Goal: Information Seeking & Learning: Check status

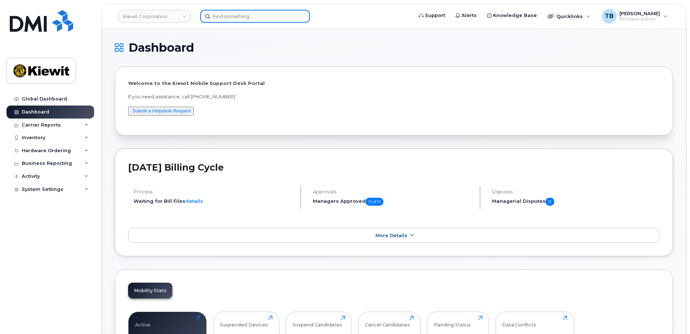
click at [220, 19] on input at bounding box center [255, 16] width 110 height 13
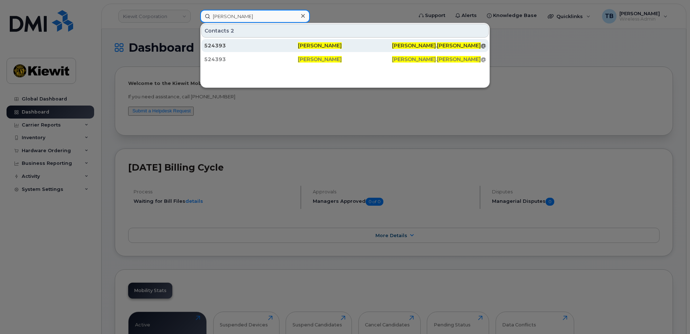
type input "MIchelle Smith"
click at [296, 49] on div "524393" at bounding box center [251, 45] width 94 height 7
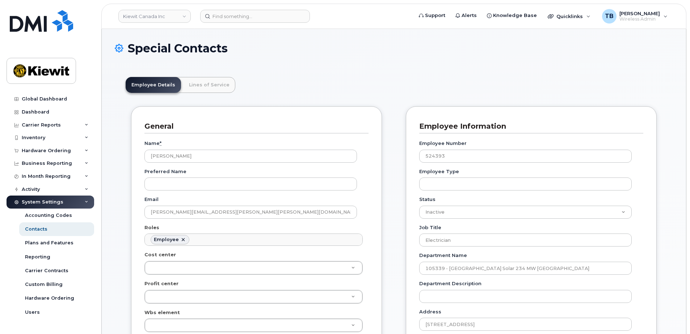
scroll to position [36, 0]
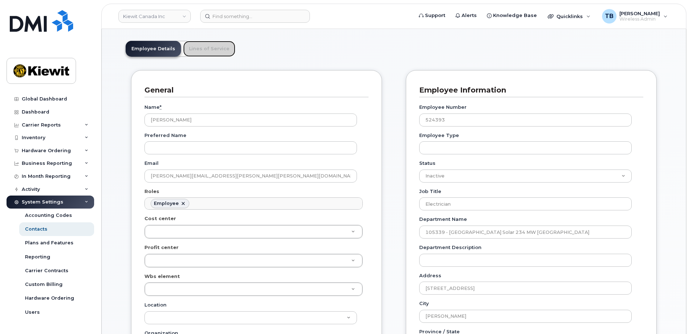
click at [212, 50] on link "Lines of Service" at bounding box center [209, 49] width 52 height 16
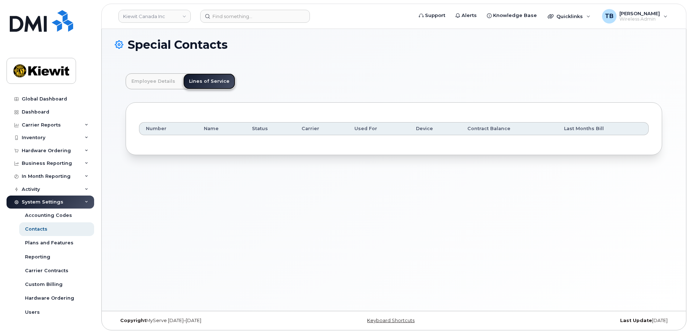
scroll to position [4, 0]
click at [163, 83] on link "Employee Details" at bounding box center [153, 81] width 55 height 16
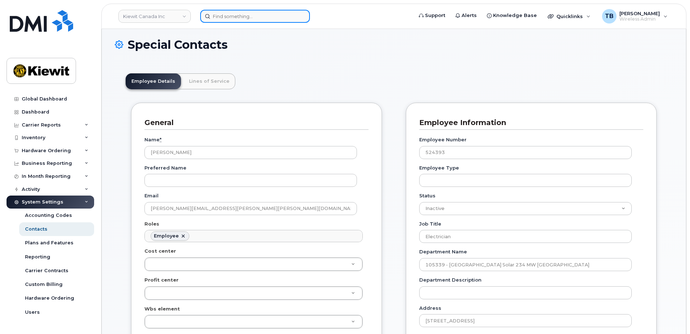
click at [239, 16] on input at bounding box center [255, 16] width 110 height 13
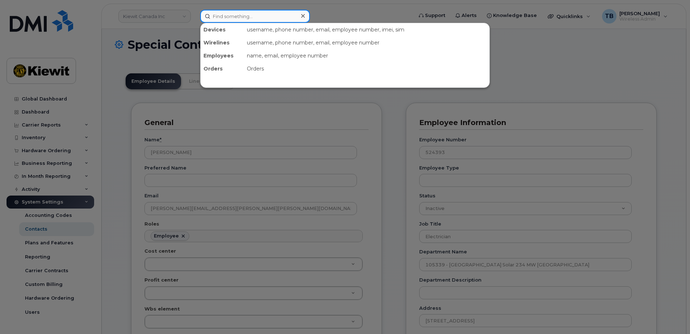
paste input "300009"
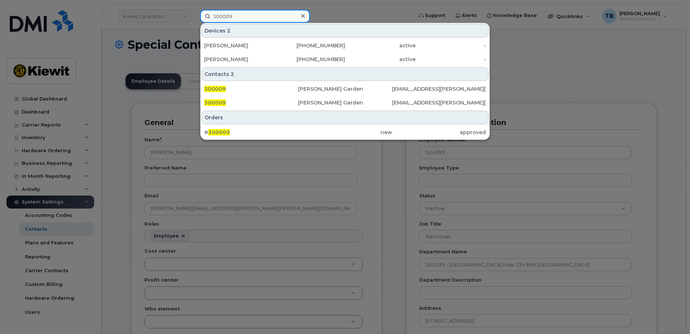
type input "300009"
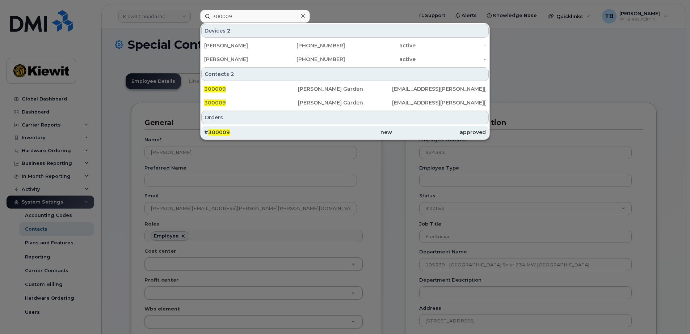
click at [287, 128] on div "# 300009" at bounding box center [251, 132] width 94 height 13
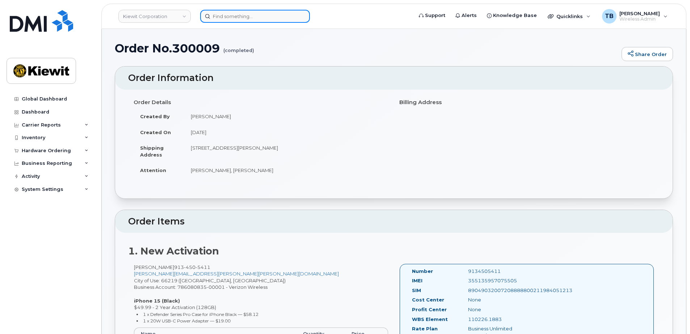
click at [223, 18] on input at bounding box center [255, 16] width 110 height 13
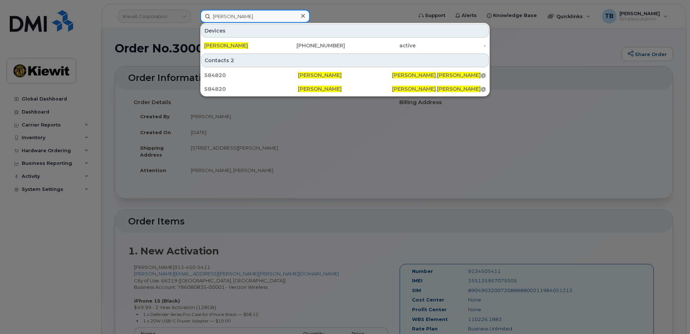
type input "craig fletchall"
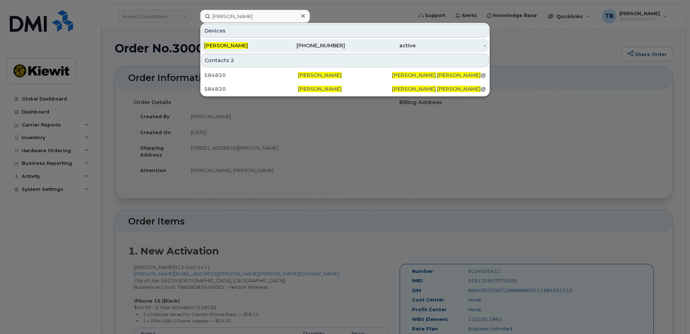
click at [263, 48] on div "[PERSON_NAME]" at bounding box center [239, 45] width 71 height 7
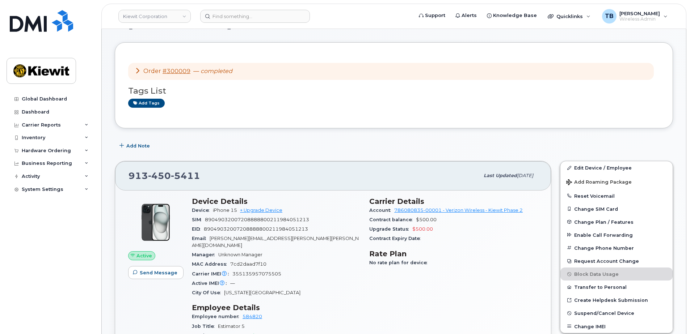
scroll to position [36, 0]
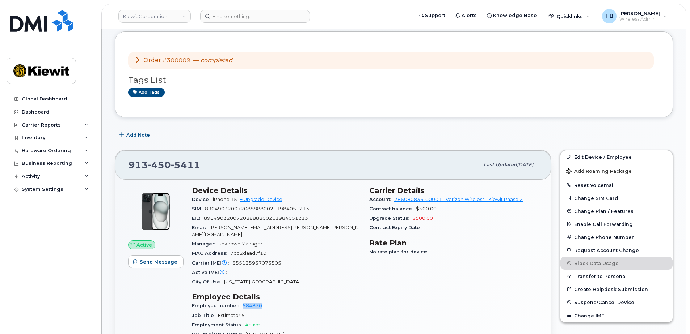
drag, startPoint x: 264, startPoint y: 298, endPoint x: 239, endPoint y: 300, distance: 24.7
click at [239, 301] on div "Employee number 584820" at bounding box center [276, 305] width 169 height 9
copy link "584820"
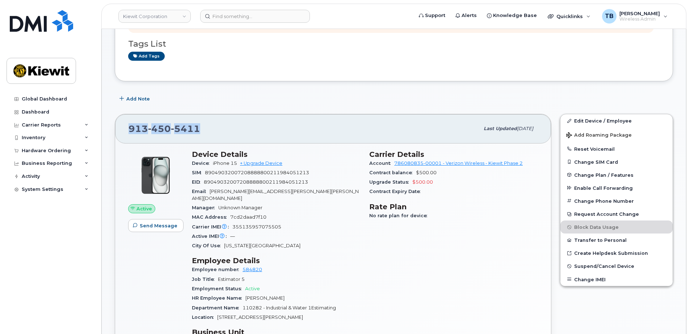
drag, startPoint x: 203, startPoint y: 131, endPoint x: 123, endPoint y: 127, distance: 80.1
click at [123, 127] on div "[PHONE_NUMBER] Last updated [DATE]" at bounding box center [333, 128] width 436 height 29
copy span "[PHONE_NUMBER]"
click at [247, 9] on header "Kiewit Corporation Support Alerts Knowledge Base Quicklinks Suspend / Cancel De…" at bounding box center [393, 16] width 585 height 25
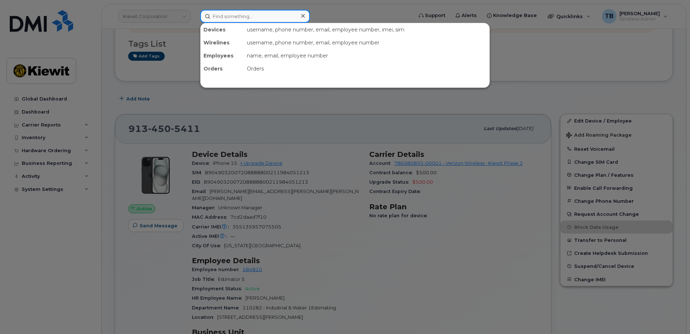
click at [237, 13] on input at bounding box center [255, 16] width 110 height 13
paste input "300009"
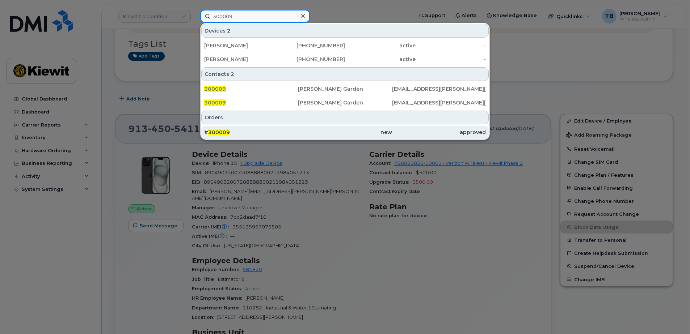
type input "300009"
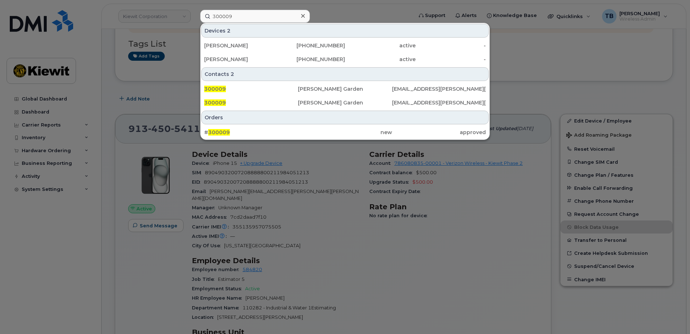
drag, startPoint x: 283, startPoint y: 132, endPoint x: 157, endPoint y: 153, distance: 126.9
click at [283, 132] on div "# 300009" at bounding box center [251, 132] width 94 height 7
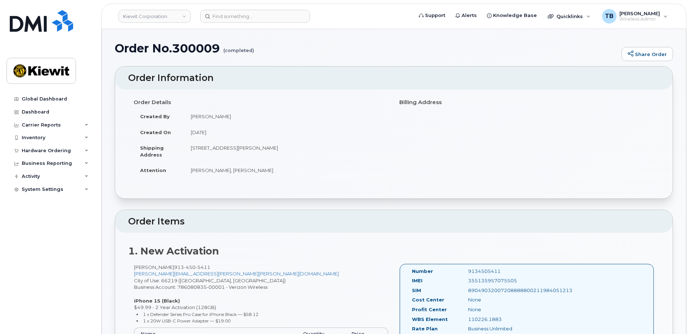
click at [199, 48] on h1 "Order No.300009 (completed)" at bounding box center [366, 48] width 503 height 13
copy h1 "300009"
click at [502, 282] on div "355135957075505" at bounding box center [502, 281] width 79 height 7
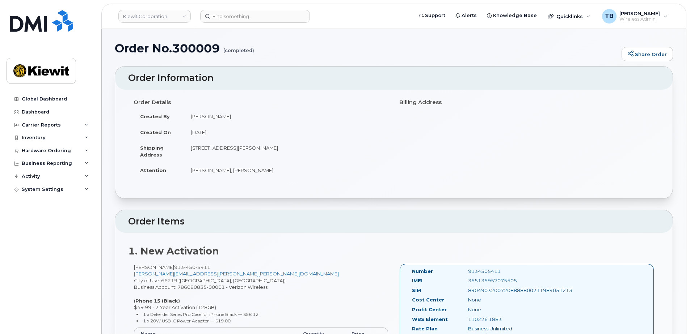
copy div "355135957075505"
click at [507, 293] on div "89049032007208888800211984051213" at bounding box center [502, 290] width 79 height 7
copy div "89049032007208888800211984051213"
click at [224, 16] on input at bounding box center [255, 16] width 110 height 13
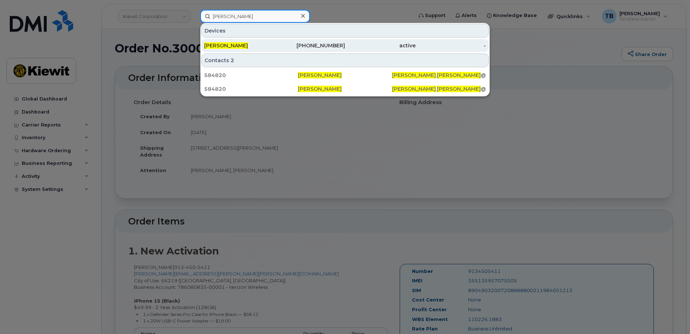
type input "Craig fletchall"
click at [293, 47] on div "913-450-5411" at bounding box center [310, 45] width 71 height 7
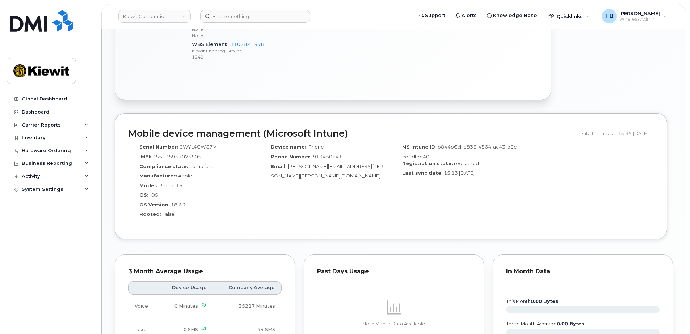
scroll to position [615, 0]
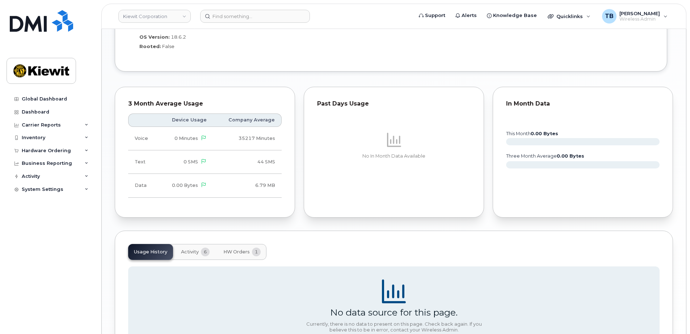
drag, startPoint x: 195, startPoint y: 246, endPoint x: 200, endPoint y: 246, distance: 4.7
click at [195, 249] on span "Activity" at bounding box center [190, 252] width 18 height 6
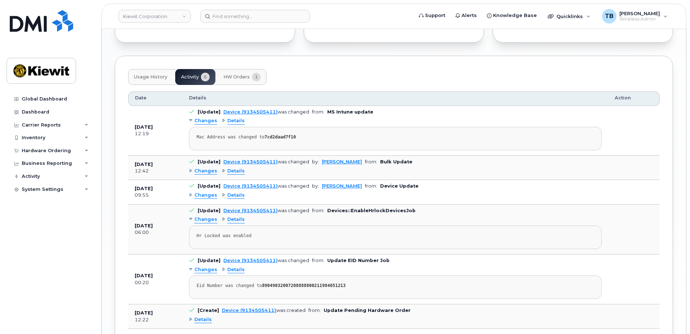
scroll to position [767, 0]
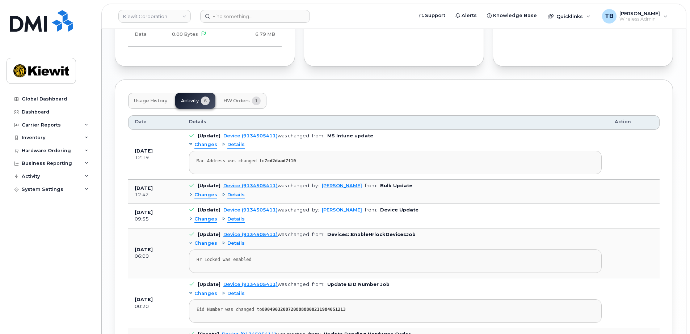
click at [222, 192] on div "Details" at bounding box center [233, 195] width 23 height 7
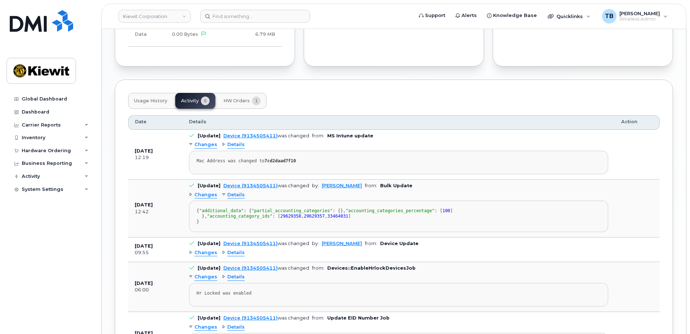
click at [222, 192] on div "Details" at bounding box center [233, 195] width 23 height 7
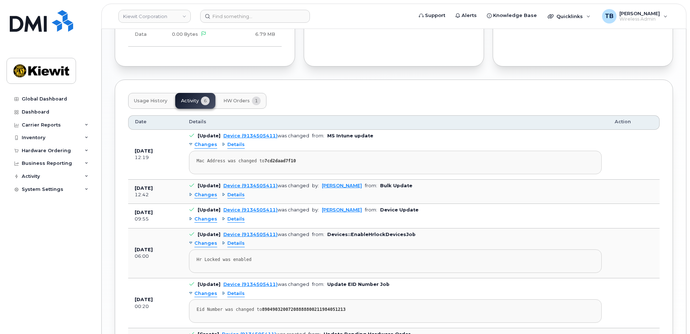
click at [191, 192] on div "Changes" at bounding box center [203, 195] width 28 height 7
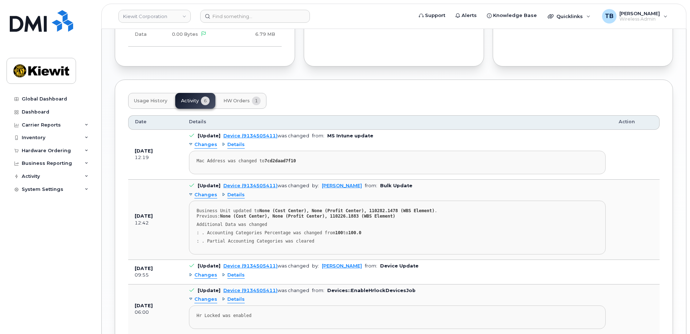
click at [191, 192] on div "Changes" at bounding box center [203, 195] width 28 height 7
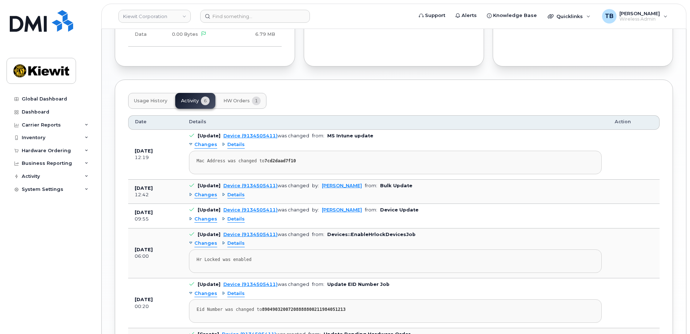
click at [191, 216] on div "Changes" at bounding box center [203, 219] width 28 height 7
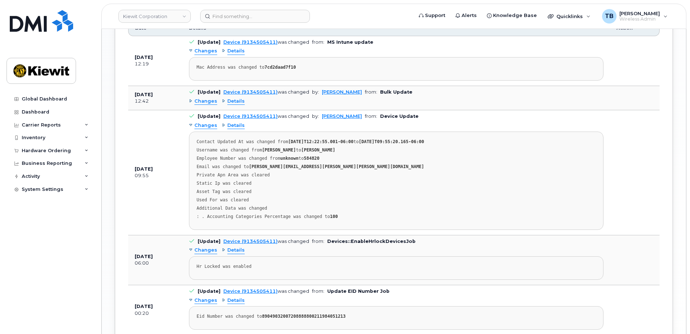
scroll to position [875, 0]
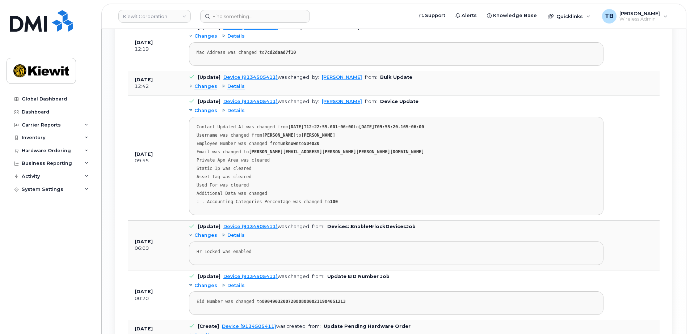
click at [201, 232] on span "Changes" at bounding box center [205, 235] width 23 height 7
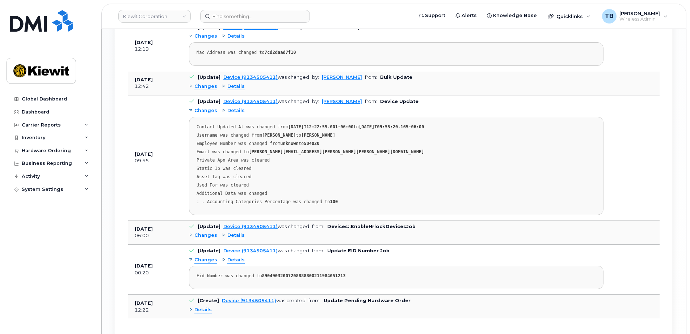
click at [201, 232] on span "Changes" at bounding box center [205, 235] width 23 height 7
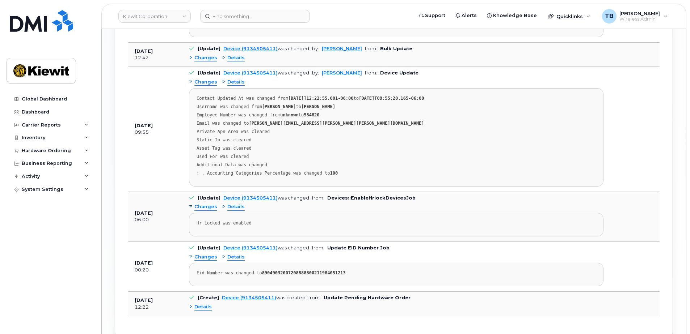
scroll to position [941, 0]
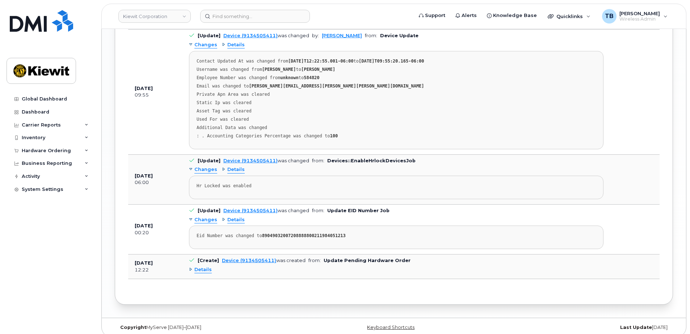
click at [205, 267] on span "Details" at bounding box center [202, 270] width 17 height 7
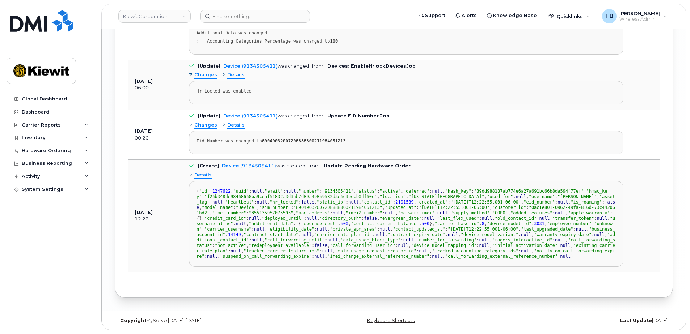
click at [197, 172] on span "Details" at bounding box center [202, 175] width 17 height 7
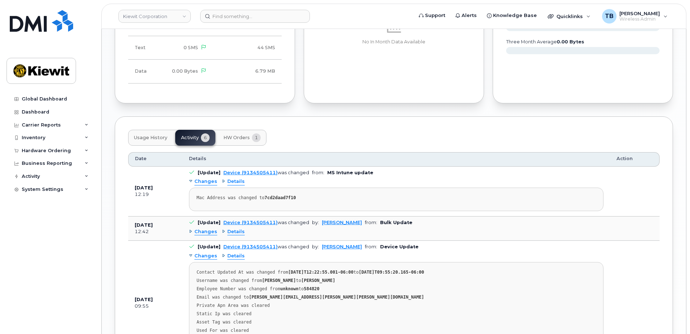
scroll to position [688, 0]
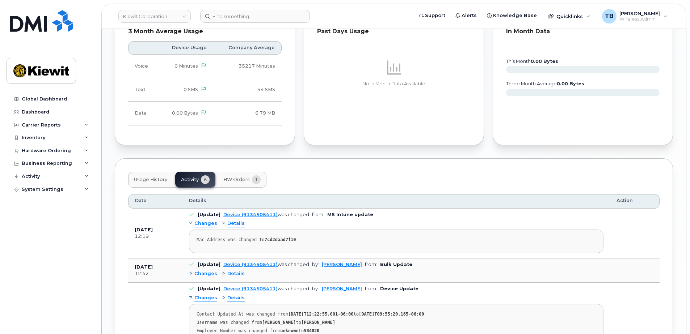
click at [233, 177] on span "HW Orders" at bounding box center [236, 180] width 26 height 6
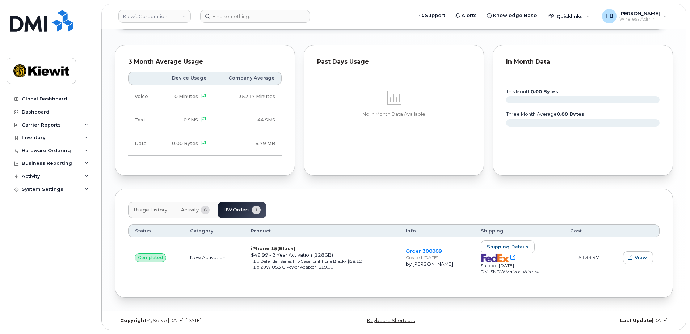
scroll to position [651, 0]
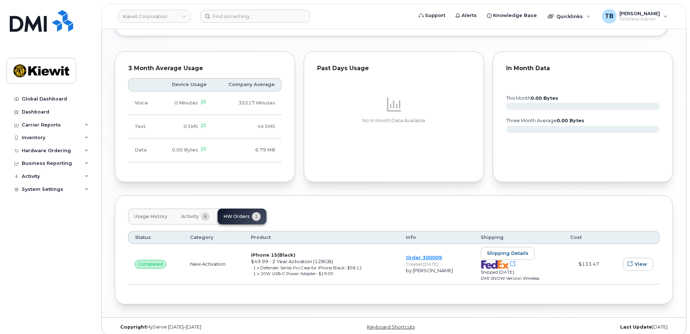
click at [199, 209] on button "Activity 6" at bounding box center [195, 217] width 40 height 16
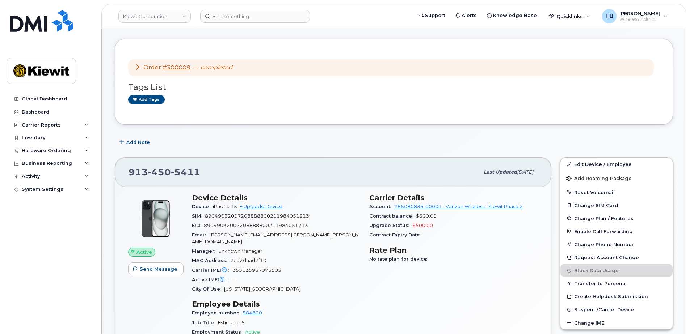
scroll to position [0, 0]
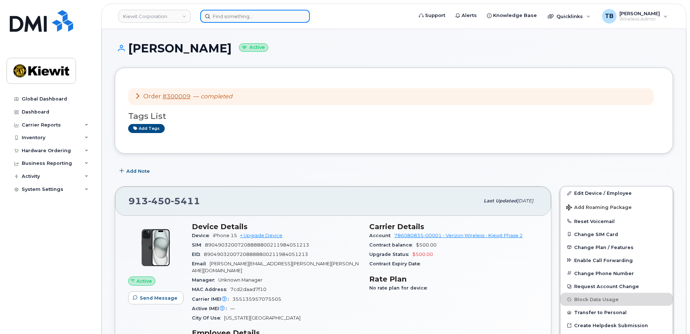
click at [236, 10] on input at bounding box center [255, 16] width 110 height 13
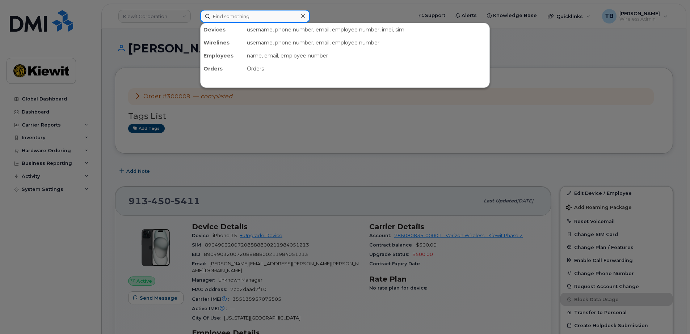
paste input "299538"
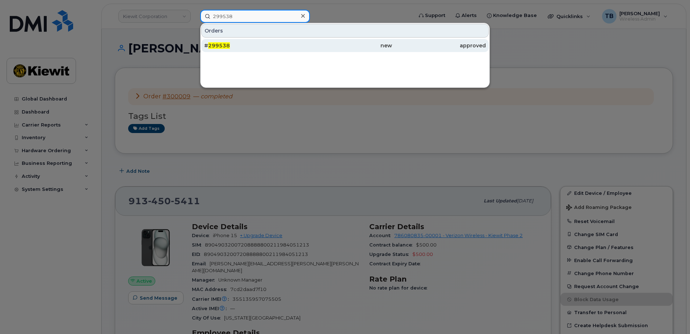
type input "299538"
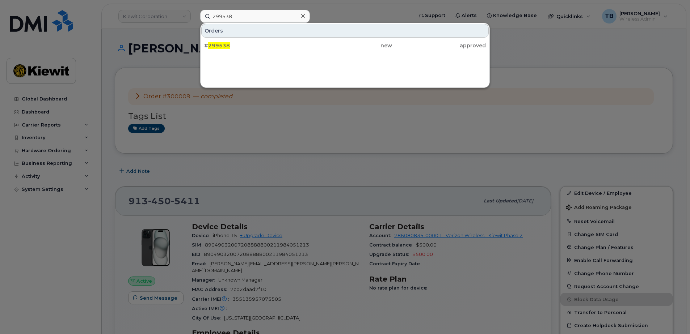
drag, startPoint x: 237, startPoint y: 42, endPoint x: 462, endPoint y: 156, distance: 252.5
click at [237, 42] on div "# 299538" at bounding box center [251, 45] width 94 height 13
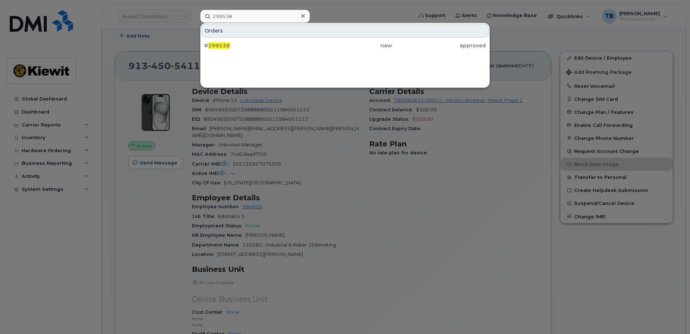
scroll to position [334, 0]
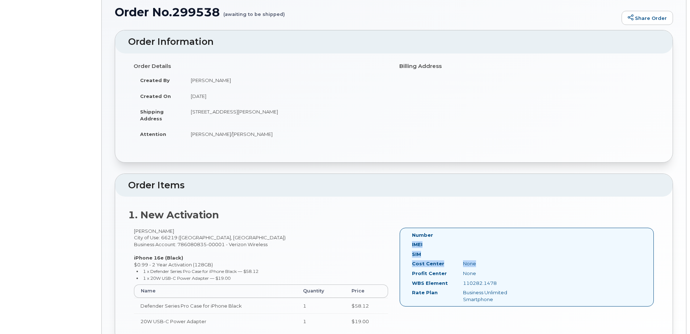
click at [520, 262] on div "Number IMEI SIM Cost Center None [GEOGRAPHIC_DATA] None WBS Element 110282.1478…" at bounding box center [527, 267] width 254 height 79
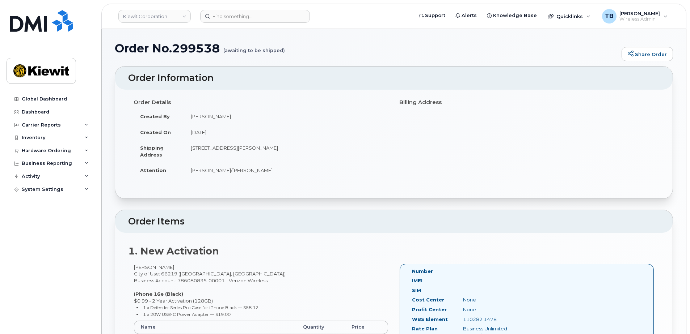
click at [543, 222] on h2 "Order Items" at bounding box center [393, 222] width 531 height 10
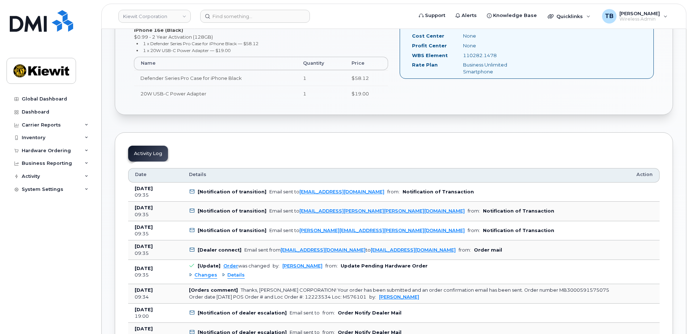
scroll to position [253, 0]
